Goal: Task Accomplishment & Management: Use online tool/utility

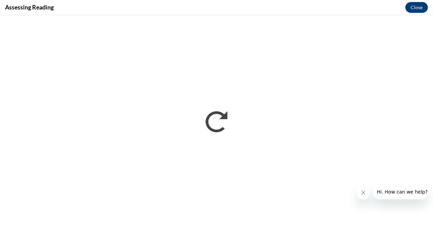
click at [364, 182] on button "Close message from company" at bounding box center [363, 193] width 14 height 14
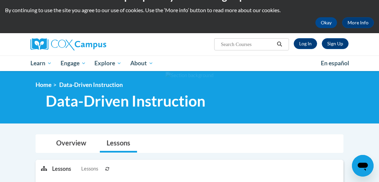
scroll to position [20, 0]
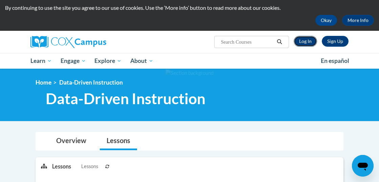
click at [305, 42] on link "Log In" at bounding box center [304, 41] width 23 height 11
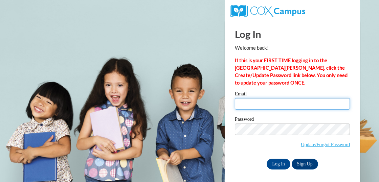
click at [264, 107] on input "Email" at bounding box center [292, 103] width 115 height 11
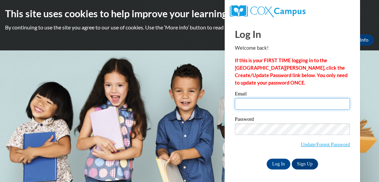
type input "Alyssa.firth@my.utsa.edu"
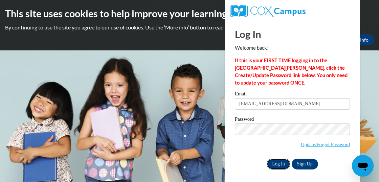
click at [281, 162] on input "Log In" at bounding box center [278, 164] width 24 height 11
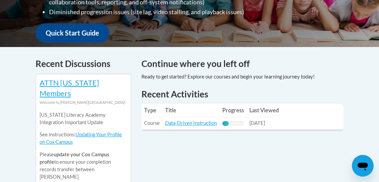
scroll to position [248, 0]
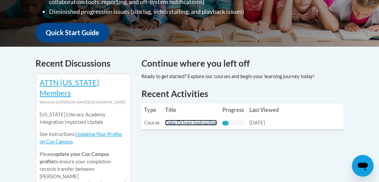
click at [194, 120] on link "Data-Driven Instruction" at bounding box center [191, 123] width 52 height 6
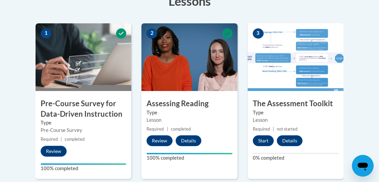
scroll to position [200, 0]
